Goal: Information Seeking & Learning: Learn about a topic

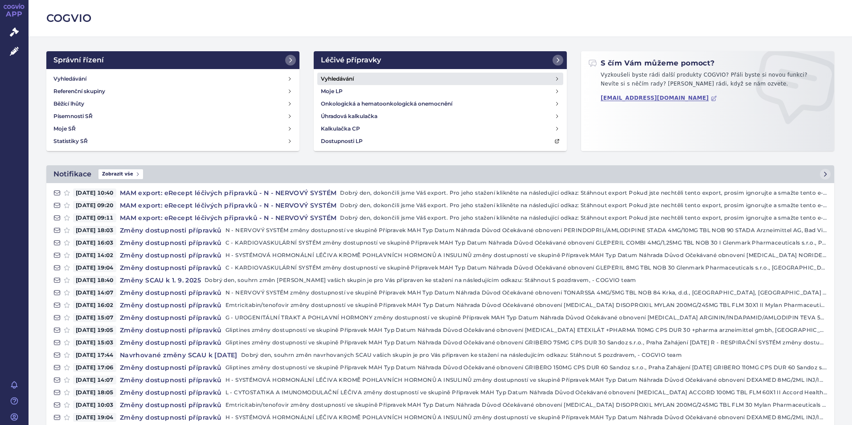
click at [383, 80] on link "Vyhledávání" at bounding box center [440, 79] width 246 height 12
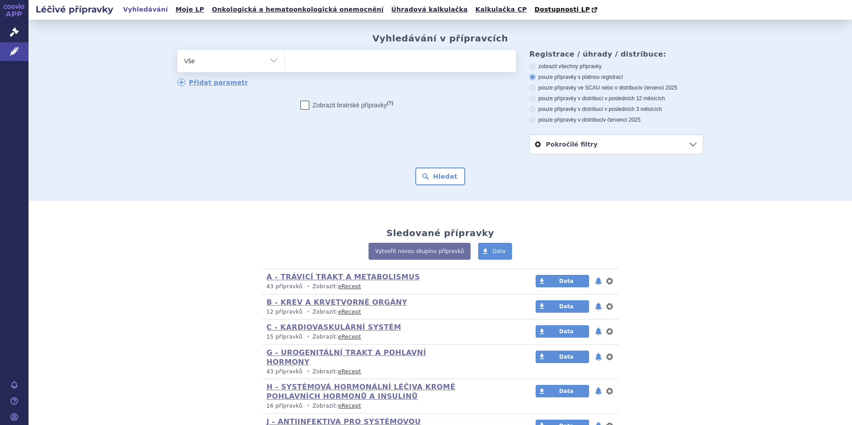
click at [646, 145] on link "Pokročilé filtry" at bounding box center [616, 144] width 173 height 19
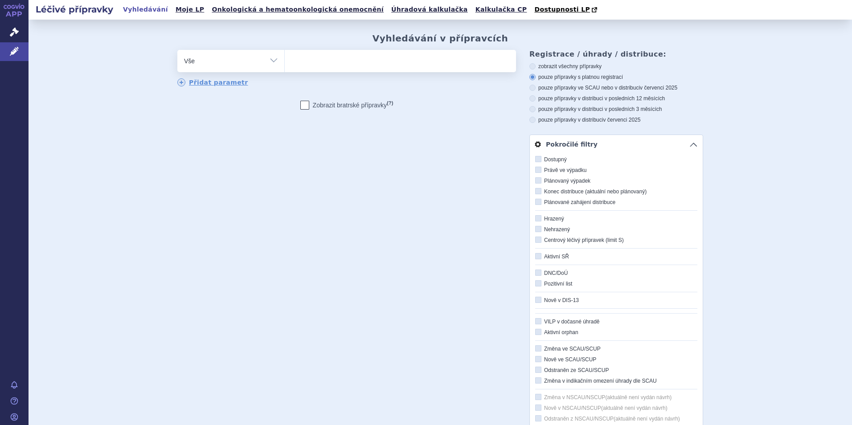
click at [687, 143] on link "Pokročilé filtry" at bounding box center [616, 144] width 173 height 19
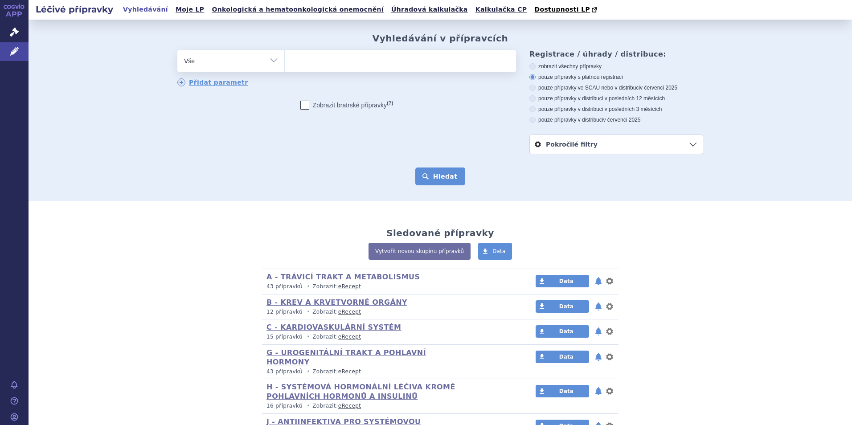
click at [442, 179] on button "Hledat" at bounding box center [440, 177] width 50 height 18
click at [253, 60] on select "Vše Přípravek/SUKL kód MAH VPOIS ATC/Aktivní látka Léková forma Síla" at bounding box center [230, 60] width 107 height 20
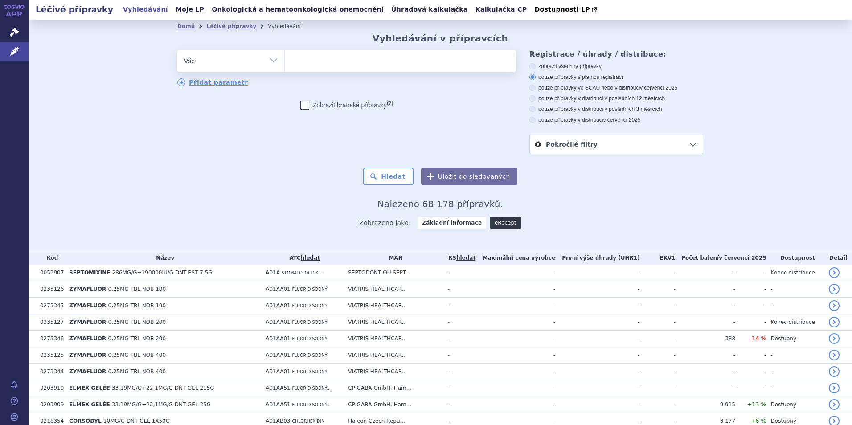
click at [498, 225] on link "eRecept" at bounding box center [505, 223] width 31 height 12
click at [551, 143] on link "Pokročilé filtry" at bounding box center [616, 144] width 173 height 19
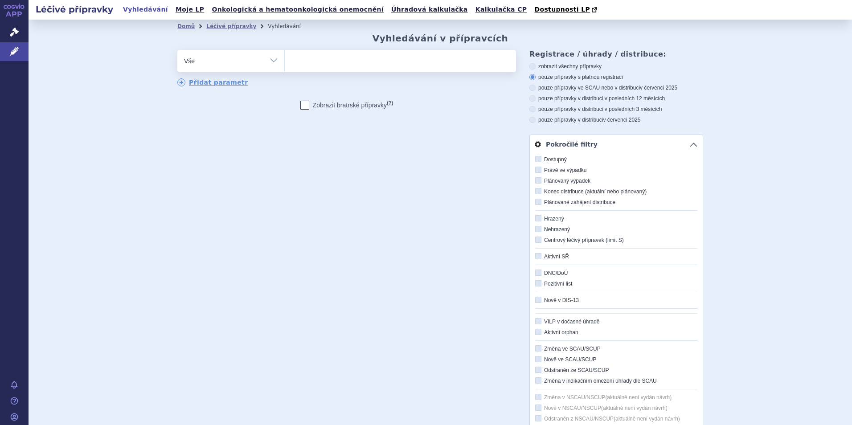
click at [692, 144] on link "Pokročilé filtry" at bounding box center [616, 144] width 173 height 19
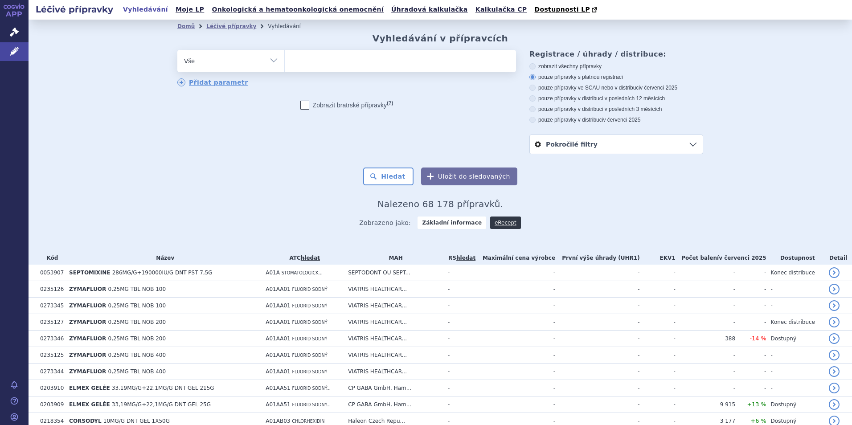
click at [255, 57] on select "Vše Přípravek/SUKL kód MAH VPOIS ATC/Aktivní látka Léková forma Síla" at bounding box center [230, 60] width 107 height 20
select select "filter-atc-group"
click at [177, 50] on select "Vše Přípravek/SUKL kód MAH VPOIS ATC/Aktivní látka Léková forma Síla" at bounding box center [230, 60] width 107 height 20
click at [314, 62] on ul at bounding box center [400, 59] width 231 height 19
click at [285, 62] on select at bounding box center [284, 60] width 0 height 22
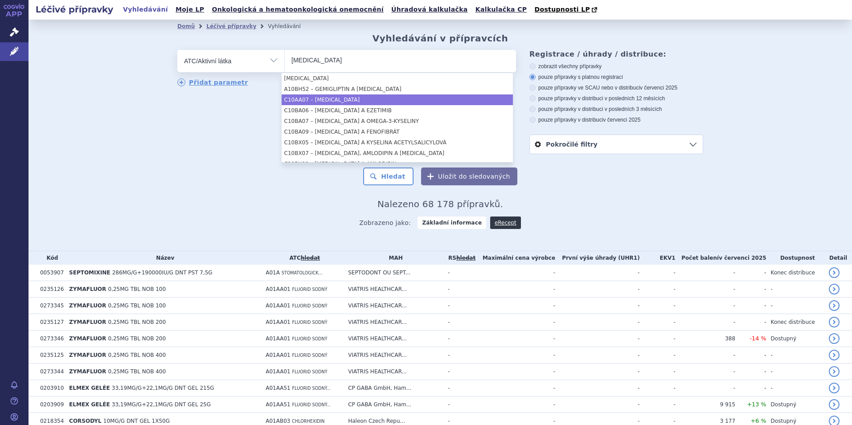
type input "rosuvastatin"
select select "C10AA07"
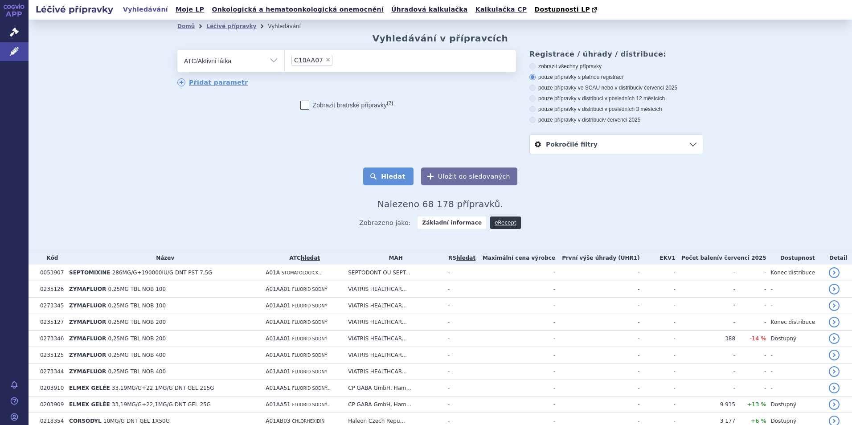
click at [396, 176] on button "Hledat" at bounding box center [388, 177] width 50 height 18
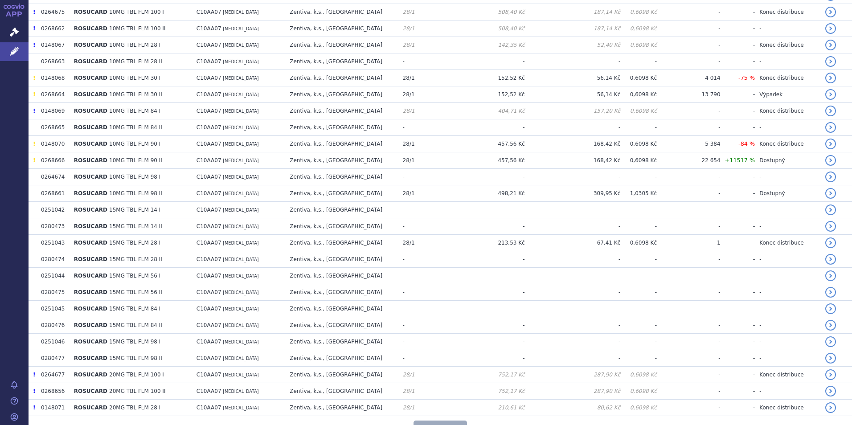
scroll to position [1554, 0]
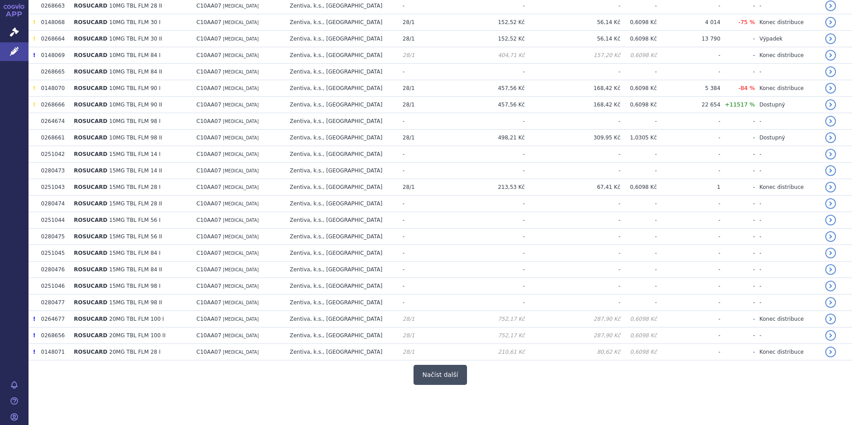
click at [442, 374] on button "Načíst další" at bounding box center [440, 375] width 53 height 20
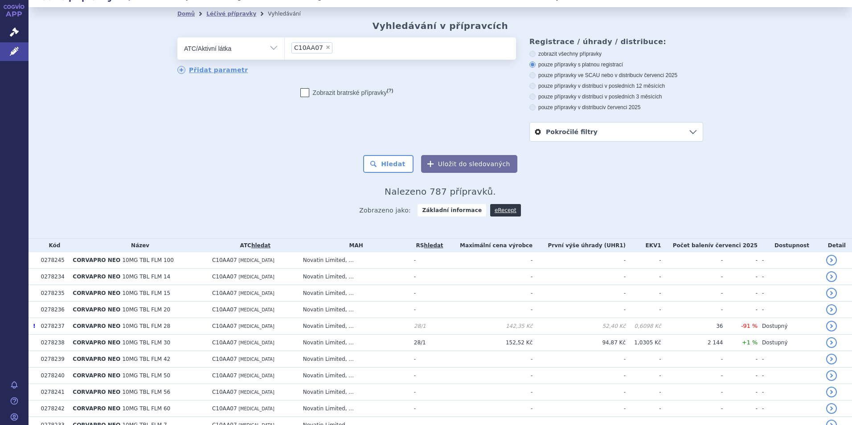
scroll to position [0, 0]
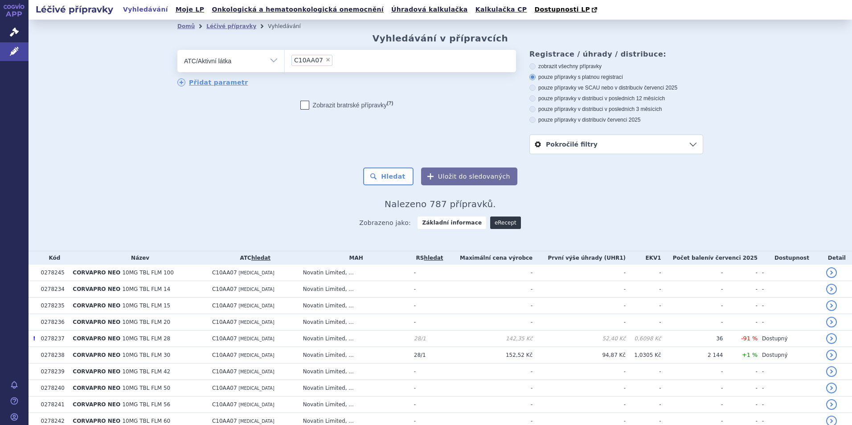
click at [490, 226] on link "eRecept" at bounding box center [505, 223] width 31 height 12
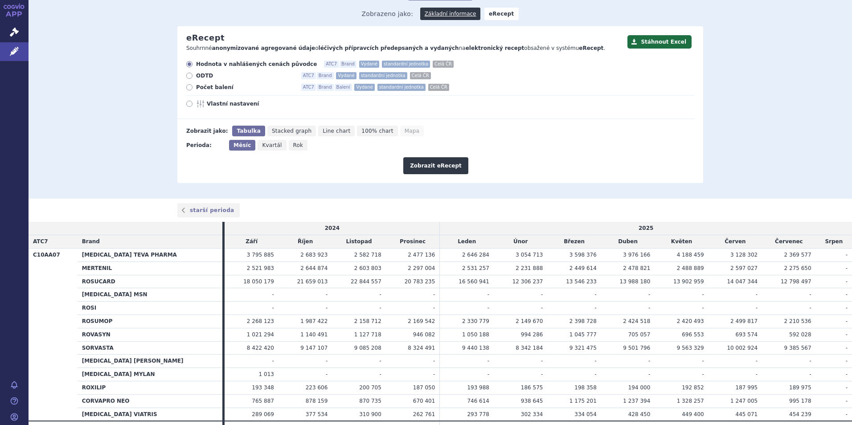
scroll to position [116, 0]
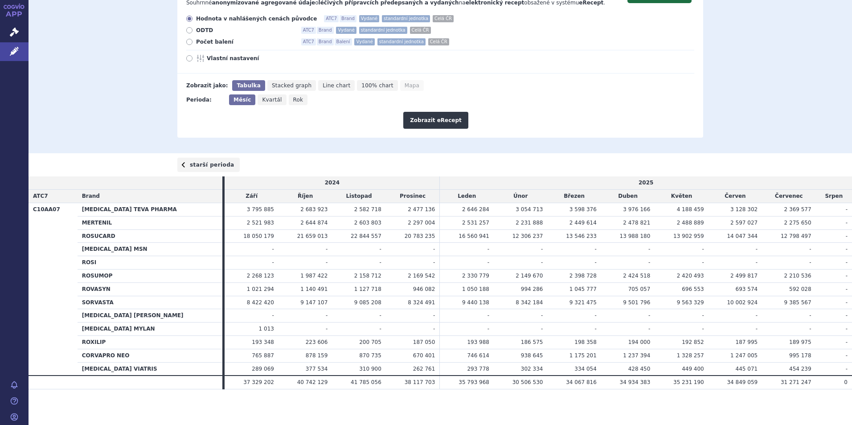
click at [217, 161] on link "starší perioda" at bounding box center [208, 165] width 62 height 14
drag, startPoint x: 252, startPoint y: 275, endPoint x: 227, endPoint y: 275, distance: 25.0
click at [227, 275] on td "2 268 123" at bounding box center [251, 275] width 53 height 13
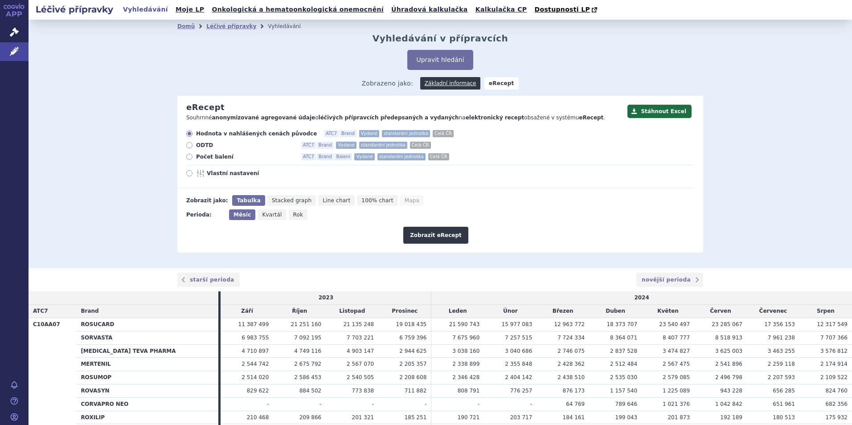
click at [266, 214] on span "Kvartál" at bounding box center [272, 215] width 20 height 6
click at [263, 214] on input "Kvartál" at bounding box center [261, 212] width 6 height 6
radio input "true"
click at [438, 237] on button "Zobrazit eRecept" at bounding box center [435, 235] width 65 height 17
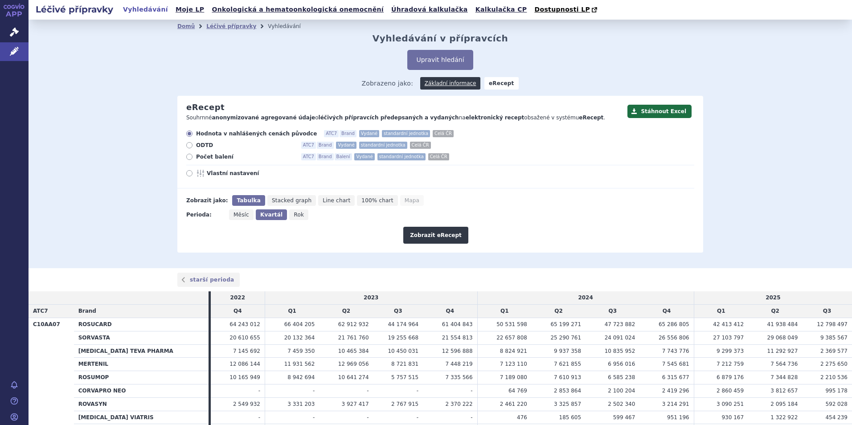
click at [191, 174] on label "Vlastní nastavení" at bounding box center [440, 173] width 508 height 7
click at [191, 174] on input "Vlastní nastavení" at bounding box center [190, 175] width 6 height 6
radio input "true"
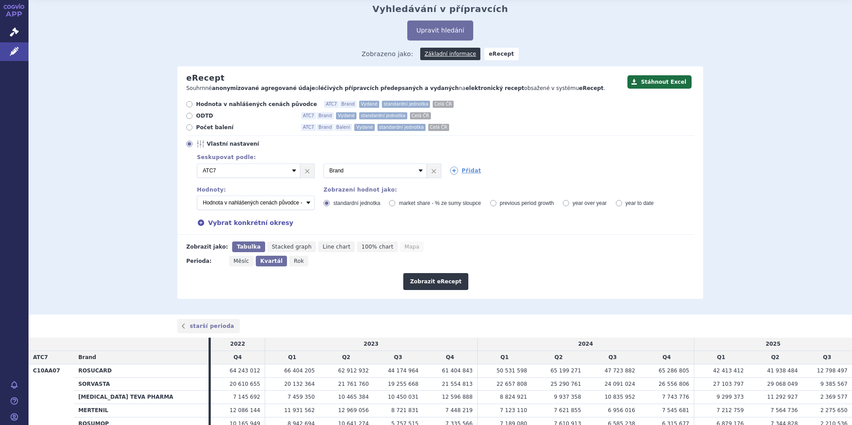
scroll to position [45, 0]
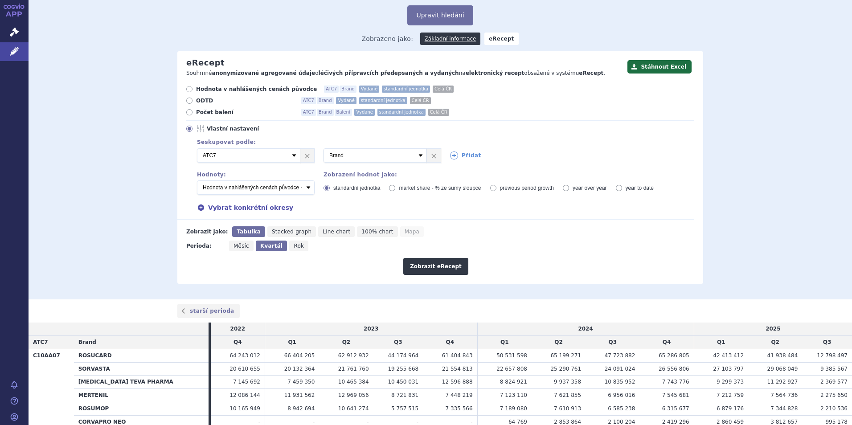
click at [718, 229] on div "Domů Léčivé přípravky Vyhledávání Vyhledávání v přípravcích Upravit hledání ods…" at bounding box center [440, 137] width 823 height 324
click at [384, 263] on div "Zobrazit eRecept" at bounding box center [435, 263] width 517 height 24
click at [295, 186] on select "Počet balení - vydané Hodnota v nahlášených cenách původce - vydané Hodnota v m…" at bounding box center [256, 187] width 118 height 14
select select "predepsanePackages"
click at [197, 181] on select "Počet balení - vydané Hodnota v nahlášených cenách původce - vydané Hodnota v m…" at bounding box center [256, 187] width 118 height 14
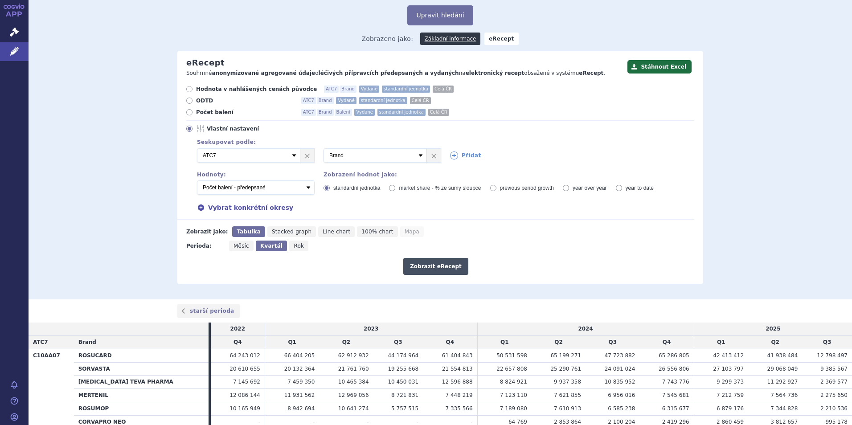
click at [425, 272] on button "Zobrazit eRecept" at bounding box center [435, 266] width 65 height 17
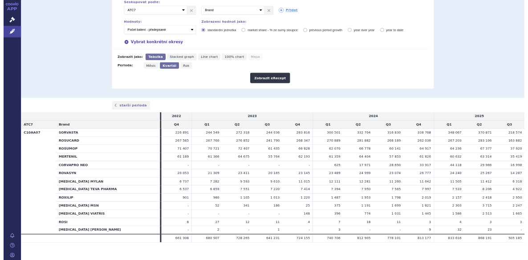
scroll to position [191, 0]
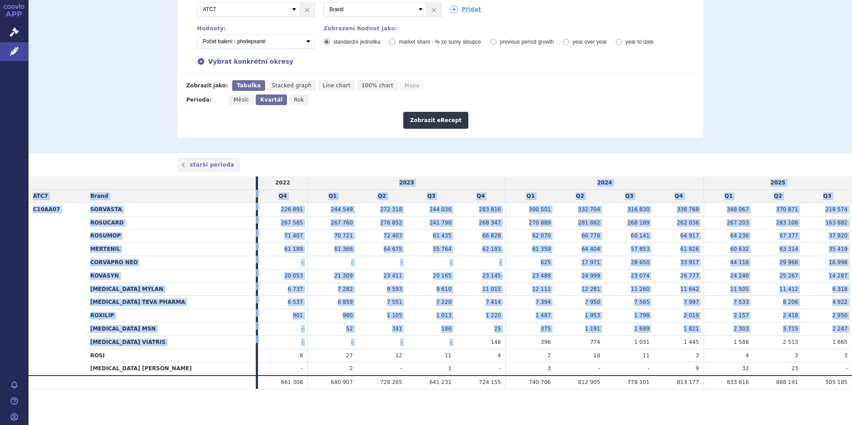
drag, startPoint x: 327, startPoint y: 179, endPoint x: 453, endPoint y: 346, distance: 209.0
click at [453, 346] on table "2022 2023 2024 2025 ATC7 Brand Q4 Q1 Q2 Q3 Q4 Q1 Q2 Q3 Q4 Q1 Q2 Q3 C10AA07 SORV…" at bounding box center [440, 282] width 823 height 213
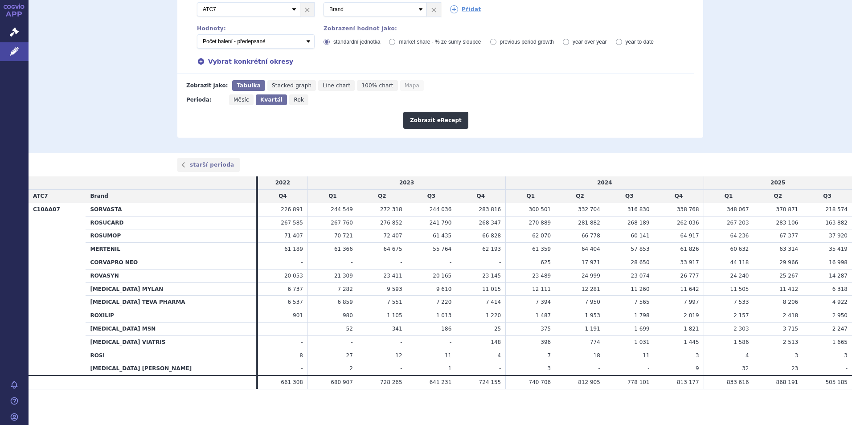
click at [377, 397] on section "Domů Léčivé přípravky Vyhledávání Vyhledávání v přípravcích Upravit hledání ods…" at bounding box center [440, 127] width 823 height 596
drag, startPoint x: 37, startPoint y: 181, endPoint x: 853, endPoint y: 385, distance: 841.8
click at [852, 385] on html "APP Správní řízení Léčivé přípravky Notifikace Nápověda Michal Bůžek Léčivé pří…" at bounding box center [426, 212] width 852 height 425
copy table
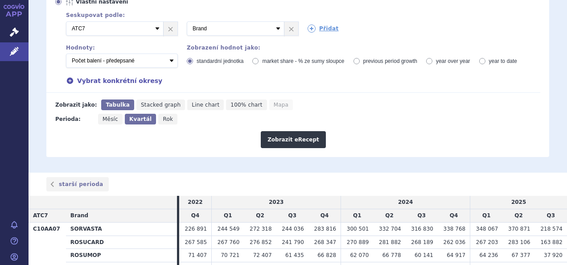
click at [305, 177] on div "starší perioda" at bounding box center [298, 184] width 538 height 14
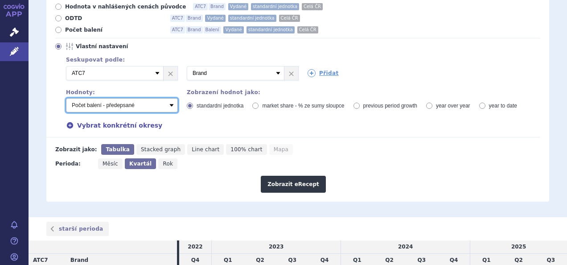
click at [171, 98] on select "Počet balení - vydané Hodnota v nahlášených cenách původce - vydané Hodnota v m…" at bounding box center [122, 105] width 112 height 14
select select "vydanePackages"
click at [66, 98] on select "Počet balení - vydané Hodnota v nahlášených cenách původce - vydané Hodnota v m…" at bounding box center [122, 105] width 112 height 14
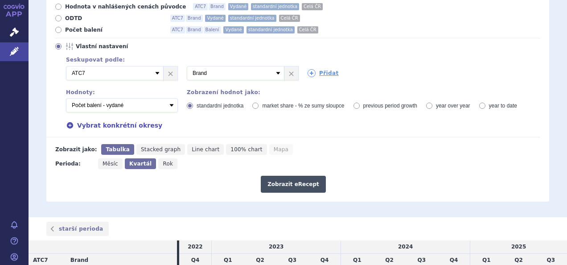
click at [301, 176] on button "Zobrazit eRecept" at bounding box center [293, 184] width 65 height 17
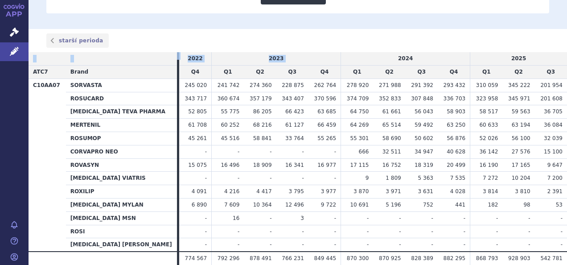
scroll to position [349, 0]
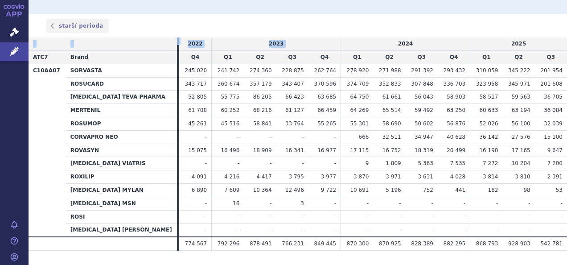
drag, startPoint x: 389, startPoint y: 60, endPoint x: 554, endPoint y: 229, distance: 237.0
copy table "2022 2023"
click at [179, 130] on td "-" at bounding box center [195, 136] width 33 height 13
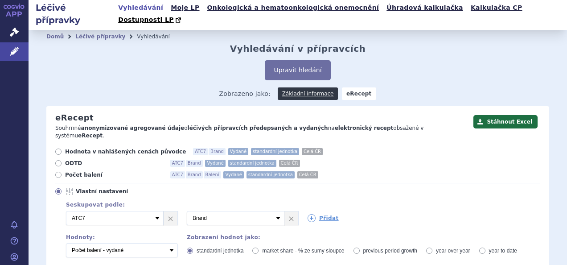
scroll to position [0, 0]
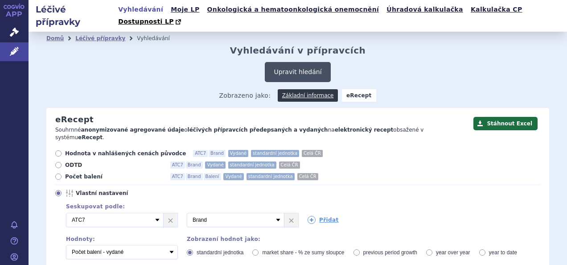
click at [277, 64] on button "Upravit hledání" at bounding box center [298, 72] width 66 height 20
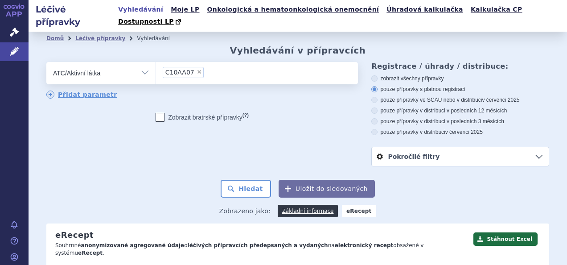
click at [197, 69] on span "×" at bounding box center [199, 71] width 5 height 5
click at [156, 61] on select "C10AA07" at bounding box center [156, 72] width 0 height 22
select select
type input "s"
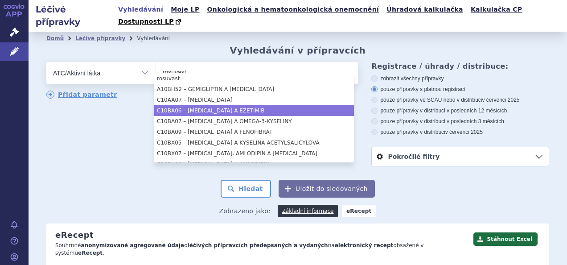
type input "rosuvast"
select select "C10BA06"
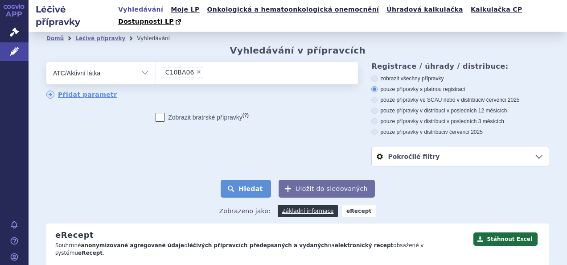
click at [245, 180] on button "Hledat" at bounding box center [246, 189] width 50 height 18
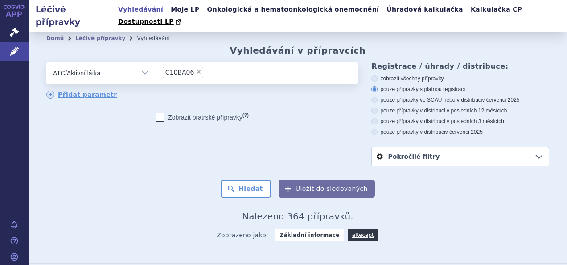
scroll to position [134, 0]
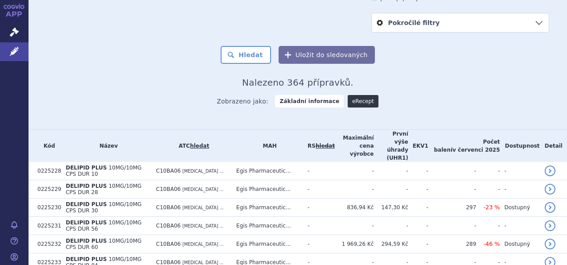
click at [351, 95] on link "eRecept" at bounding box center [363, 101] width 31 height 12
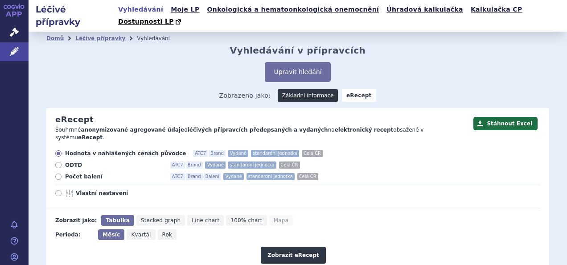
click at [58, 190] on icon at bounding box center [58, 193] width 6 height 6
click at [58, 191] on input "Vlastní nastavení" at bounding box center [59, 194] width 6 height 6
radio input "true"
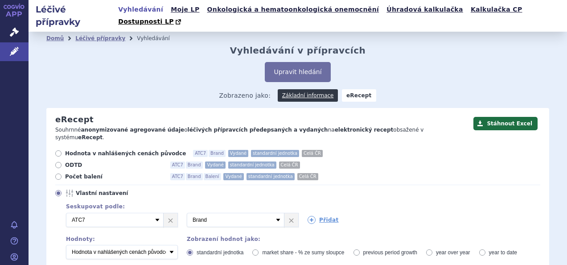
scroll to position [89, 0]
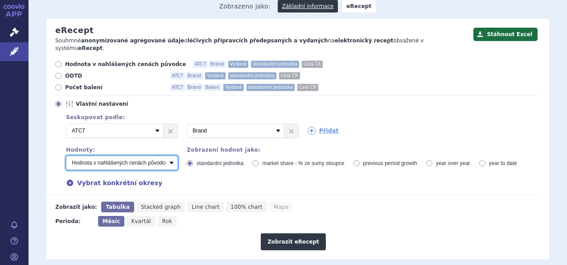
click at [165, 156] on select "Počet balení - vydané Hodnota v nahlášených cenách původce - vydané Hodnota v m…" at bounding box center [122, 163] width 112 height 14
select select "predepsanePackages"
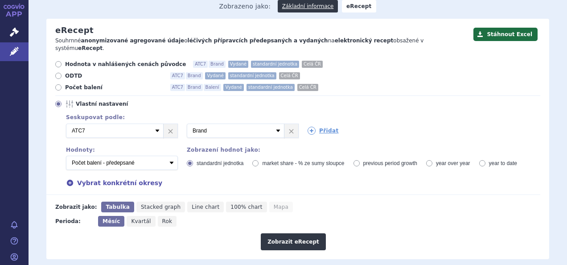
click at [66, 156] on select "Počet balení - vydané Hodnota v nahlášených cenách původce - vydané Hodnota v m…" at bounding box center [122, 163] width 112 height 14
click at [283, 233] on button "Zobrazit eRecept" at bounding box center [293, 241] width 65 height 17
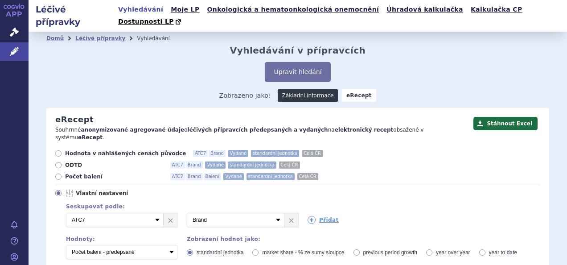
scroll to position [223, 0]
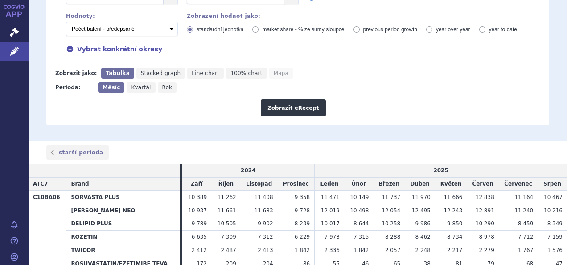
click at [136, 82] on icon "Kvartál" at bounding box center [141, 87] width 29 height 11
click at [132, 82] on input "Kvartál" at bounding box center [130, 85] width 6 height 6
radio input "true"
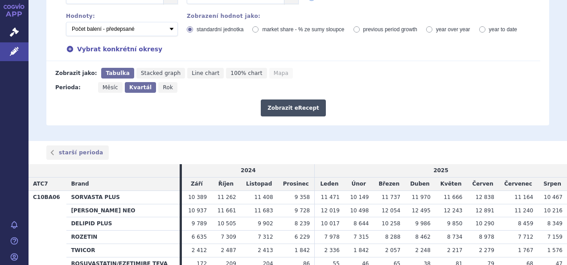
click at [278, 99] on button "Zobrazit eRecept" at bounding box center [293, 107] width 65 height 17
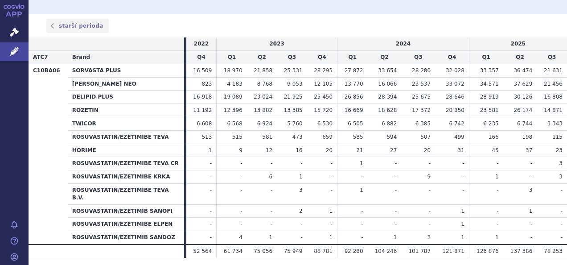
scroll to position [305, 0]
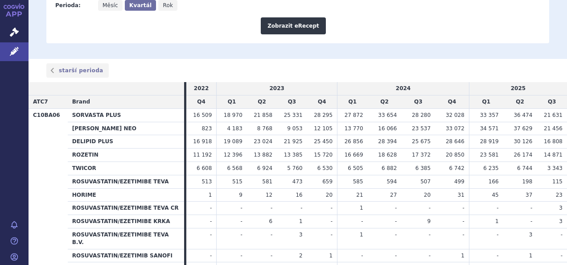
drag, startPoint x: 37, startPoint y: 69, endPoint x: 557, endPoint y: 174, distance: 531.0
click at [557, 174] on table "2022 2023 2024 2025 ATC7 Brand Q4 Q1 Q2 Q3 Q4 Q1 Q2 Q3 Q4 Q1 Q2 Q3 C10BA06 SORV…" at bounding box center [298, 192] width 538 height 221
copy table "2022 2023 2024 2025 ATC7 Brand Q4 Q1 Q2 Q3 Q4 Q1 Q2 Q3 Q4 Q1 Q2 Q3 C10BA06 SORV…"
click at [318, 63] on div "starší perioda" at bounding box center [298, 70] width 538 height 14
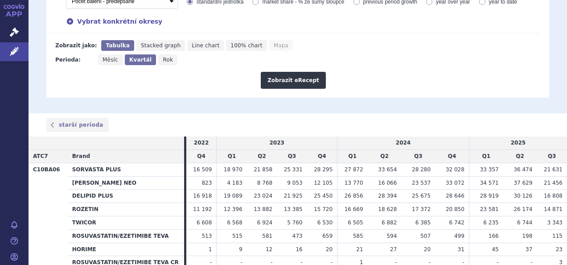
scroll to position [171, 0]
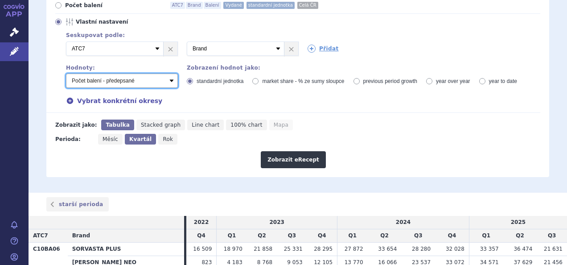
click at [170, 74] on select "Počet balení - vydané Hodnota v nahlášených cenách původce - vydané Hodnota v m…" at bounding box center [122, 81] width 112 height 14
select select "vydanePackages"
click at [66, 74] on select "Počet balení - vydané Hodnota v nahlášených cenách původce - vydané Hodnota v m…" at bounding box center [122, 81] width 112 height 14
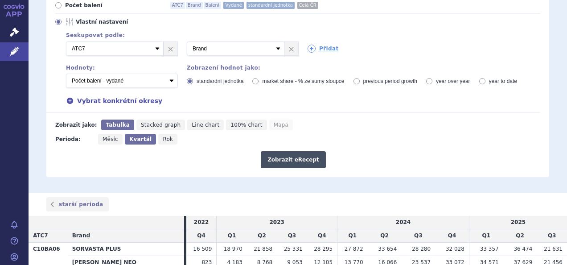
click at [291, 151] on button "Zobrazit eRecept" at bounding box center [293, 159] width 65 height 17
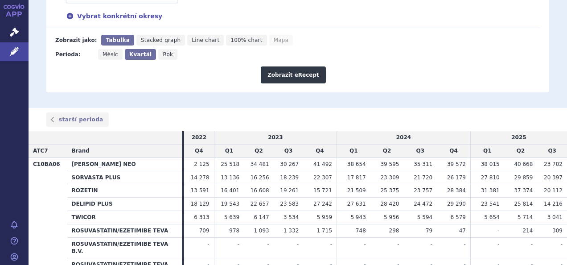
scroll to position [267, 0]
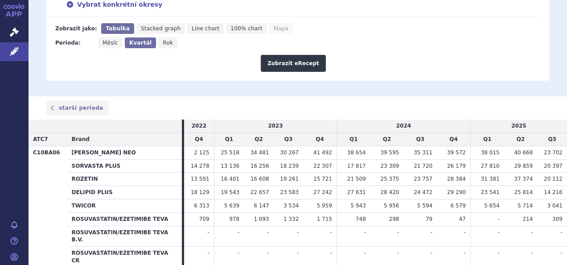
drag, startPoint x: 388, startPoint y: 105, endPoint x: 487, endPoint y: 143, distance: 106.6
click at [487, 143] on table "2022 2023 2024 2025 ATC7 Brand Q4 Q1 Q2 Q3 Q4 Q1 Q2 Q3 Q4 Q1 Q2 Q3 C10BA06 ZENO…" at bounding box center [298, 233] width 538 height 228
drag, startPoint x: 487, startPoint y: 143, endPoint x: 512, endPoint y: 171, distance: 37.9
click at [514, 189] on span "25 814" at bounding box center [523, 192] width 19 height 6
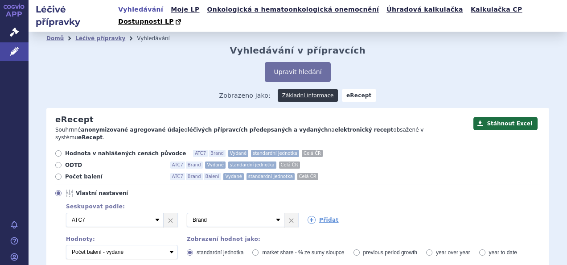
select select "vydanePackages"
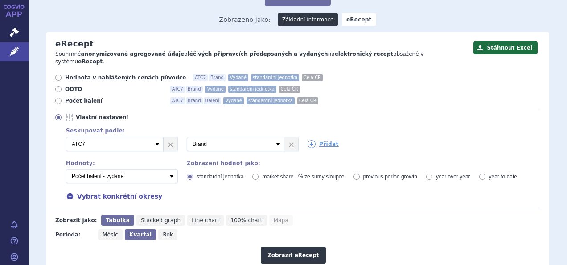
scroll to position [76, 0]
click at [295, 246] on button "Zobrazit eRecept" at bounding box center [293, 254] width 65 height 17
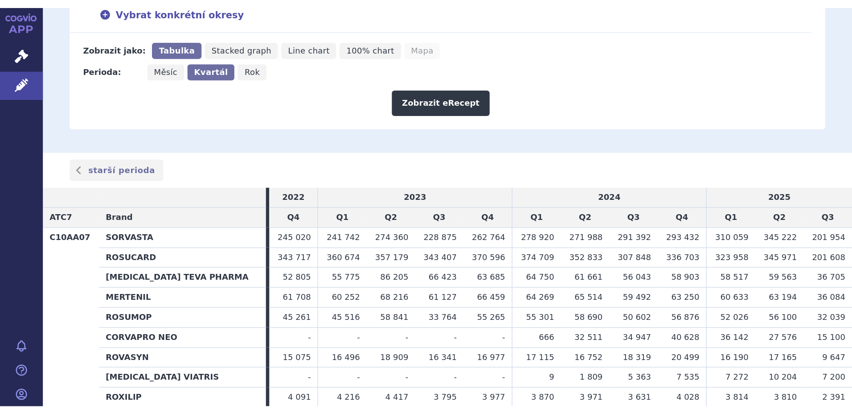
scroll to position [312, 0]
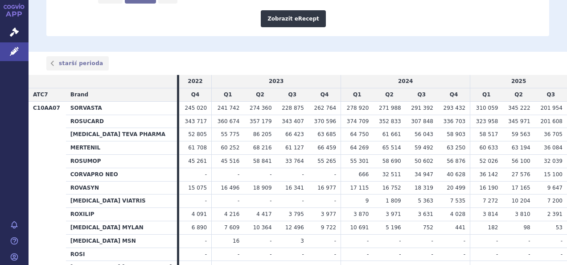
drag, startPoint x: 523, startPoint y: 63, endPoint x: 294, endPoint y: 118, distance: 235.1
click at [294, 118] on table "2022 2023 2024 2025 ATC7 Brand Q4 Q1 Q2 Q3 Q4 Q1 Q2 Q3 Q4 Q1 Q2 Q3 C10AA07 SORV…" at bounding box center [298, 181] width 538 height 213
drag, startPoint x: 555, startPoint y: 206, endPoint x: 41, endPoint y: 63, distance: 533.9
click at [41, 75] on table "2022 2023 2024 2025 ATC7 Brand Q4 Q1 Q2 Q3 Q4 Q1 Q2 Q3 Q4 Q1 Q2 Q3 C10AA07 SORV…" at bounding box center [298, 181] width 538 height 213
copy table "2022 2023 2024 2025 ATC7 Brand Q4 Q1 Q2 Q3 Q4 Q1 Q2 Q3 Q4 Q1 Q2 Q3 C10AA07 SORV…"
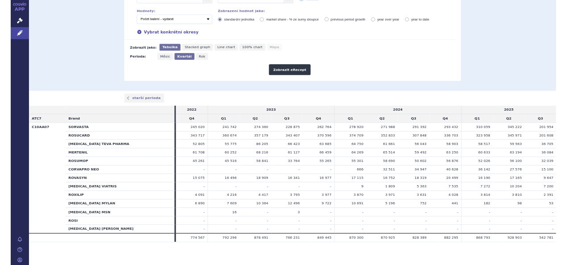
scroll to position [201, 0]
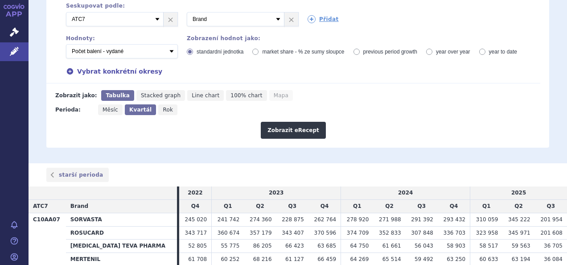
click at [224, 115] on div "Zobrazit eRecept" at bounding box center [293, 127] width 494 height 24
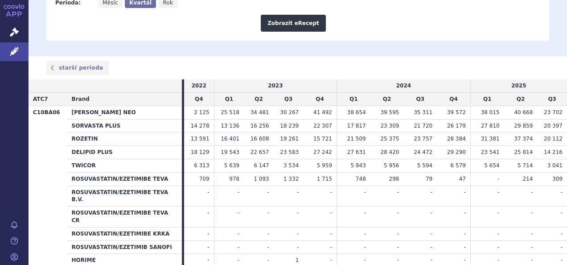
scroll to position [298, 0]
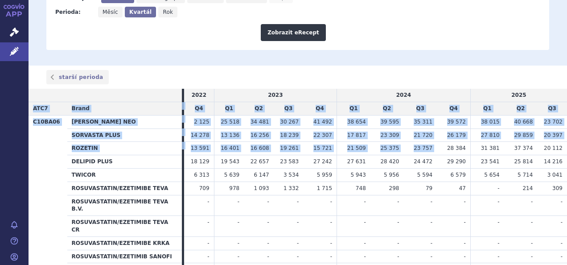
drag, startPoint x: 523, startPoint y: 77, endPoint x: 444, endPoint y: 128, distance: 94.3
click at [444, 128] on table "2022 2023 2024 2025 ATC7 Brand Q4 Q1 Q2 Q3 Q4 Q1 Q2 Q3 Q4 Q1 Q2 Q3 C10BA06 [PER…" at bounding box center [298, 203] width 538 height 228
drag, startPoint x: 558, startPoint y: 168, endPoint x: 43, endPoint y: 73, distance: 523.4
click at [43, 89] on table "2022 2023 2024 2025 ATC7 Brand Q4 Q1 Q2 Q3 Q4 Q1 Q2 Q3 Q4 Q1 Q2 Q3 C10BA06 [PER…" at bounding box center [298, 203] width 538 height 228
copy table "2022 2023 2024 2025 ATC7 Brand Q4 Q1 Q2 Q3 Q4 Q1 Q2 Q3 Q4 Q1 Q2 Q3 C10BA06 [PER…"
